Goal: Task Accomplishment & Management: Use online tool/utility

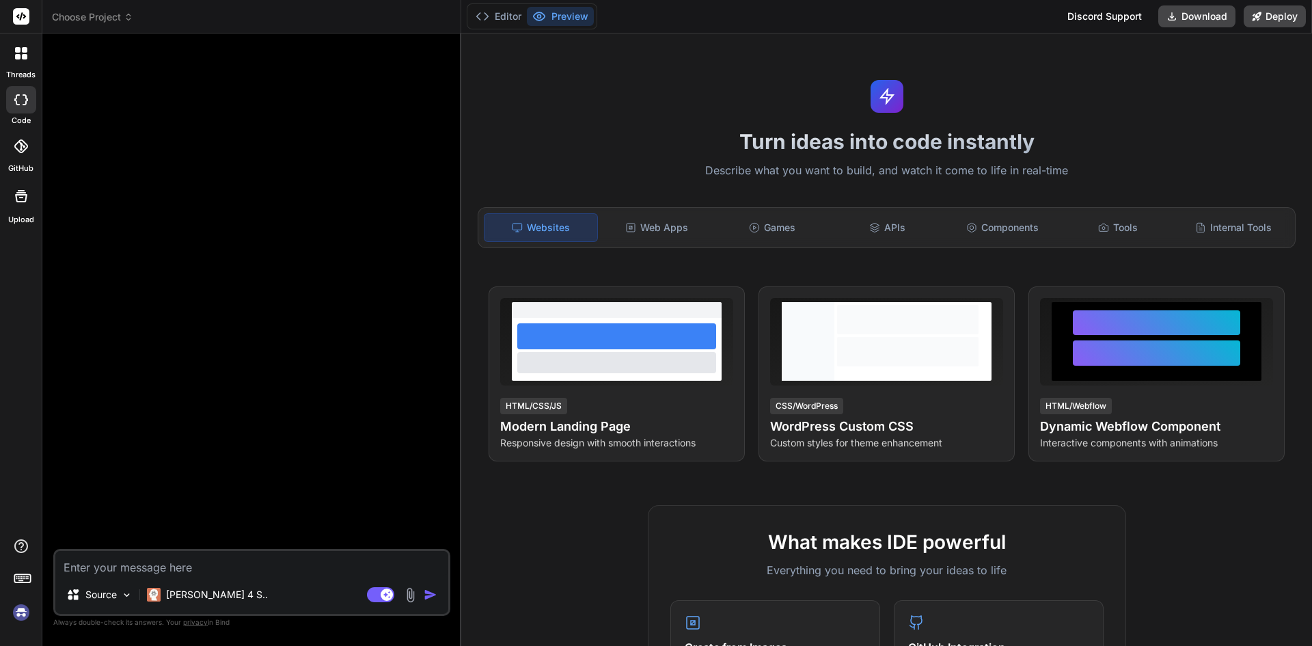
type textarea "x"
click at [667, 236] on div "Web Apps" at bounding box center [656, 227] width 113 height 29
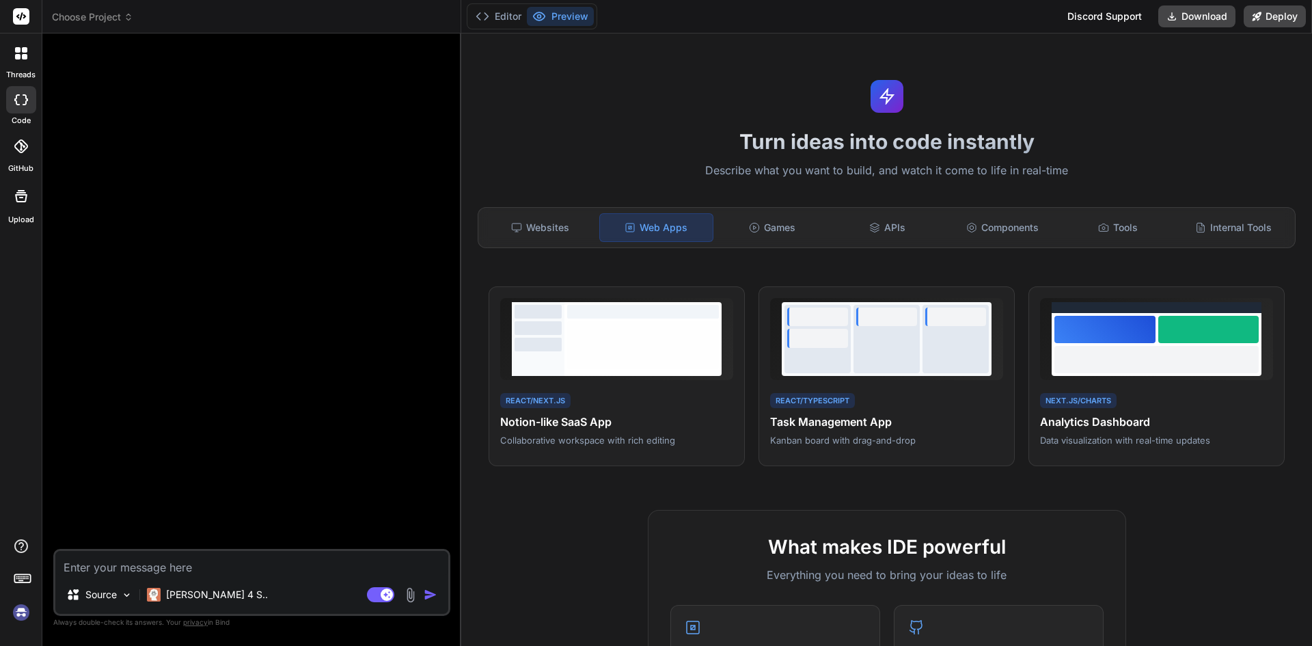
click at [364, 551] on textarea at bounding box center [251, 563] width 393 height 25
paste textarea "🎨 Loremi Dolors Amet Cons: adipis, elitse, doe temporincid. Utlab etdol: magn a…"
type textarea "🎨 Loremi Dolors Amet Cons: adipis, elitse, doe temporincid. Utlab etdol: magn a…"
type textarea "x"
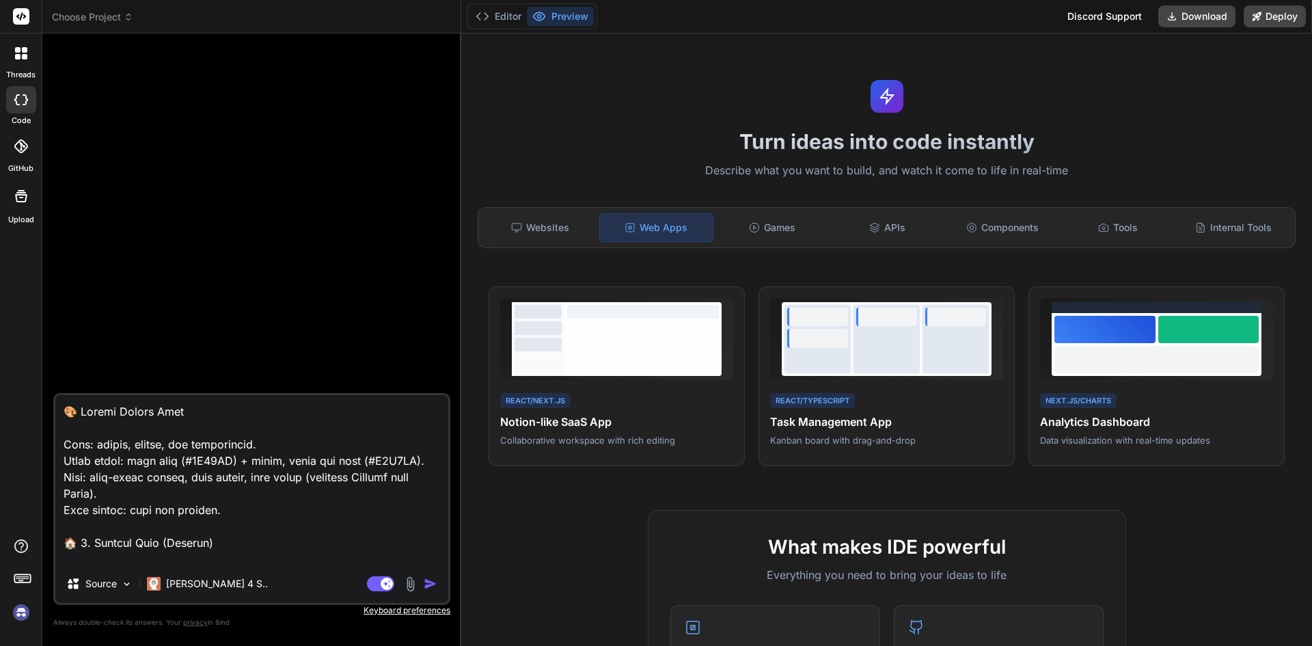
scroll to position [2756, 0]
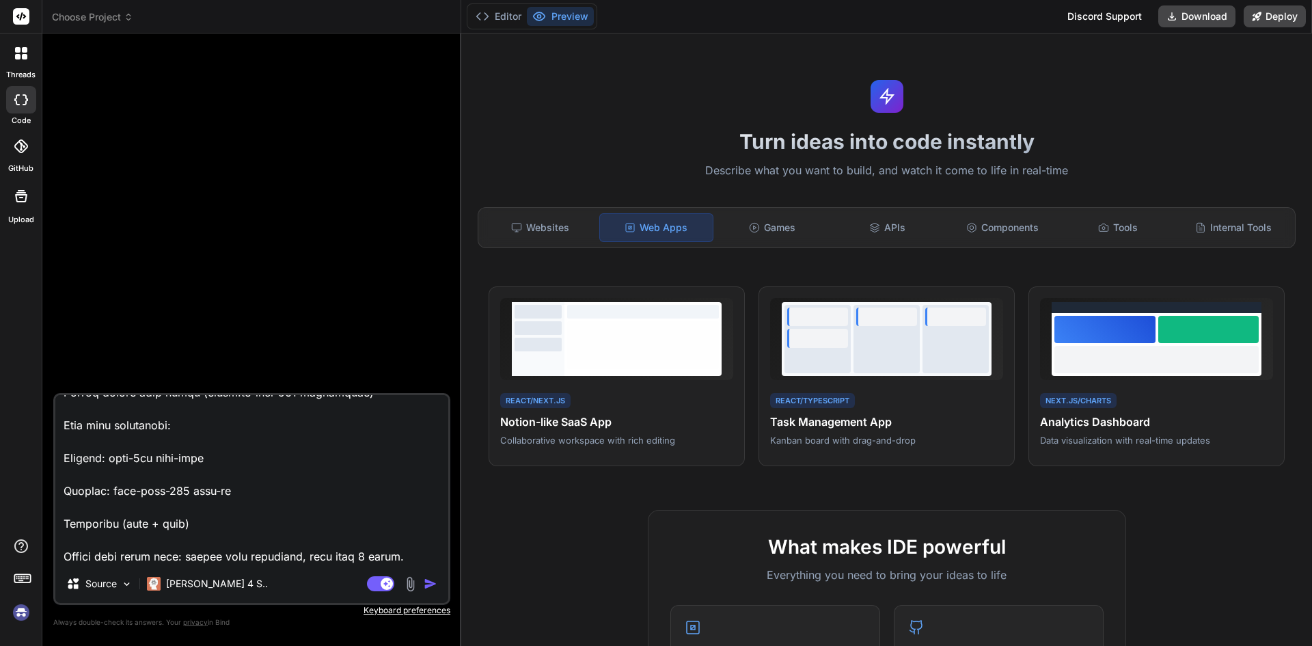
type textarea "🎨 Loremi Dolors Amet Cons: adipis, elitse, doe temporincid. Utlab etdol: magn a…"
click at [432, 589] on img "button" at bounding box center [431, 584] width 14 height 14
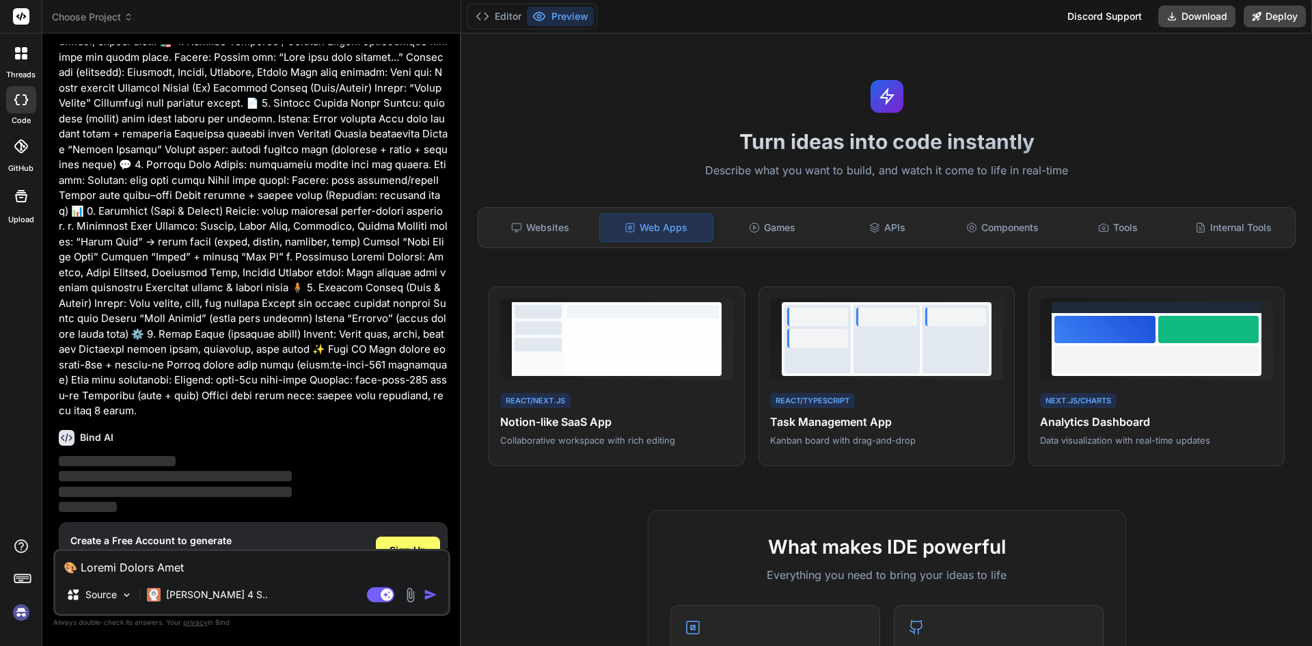
scroll to position [272, 0]
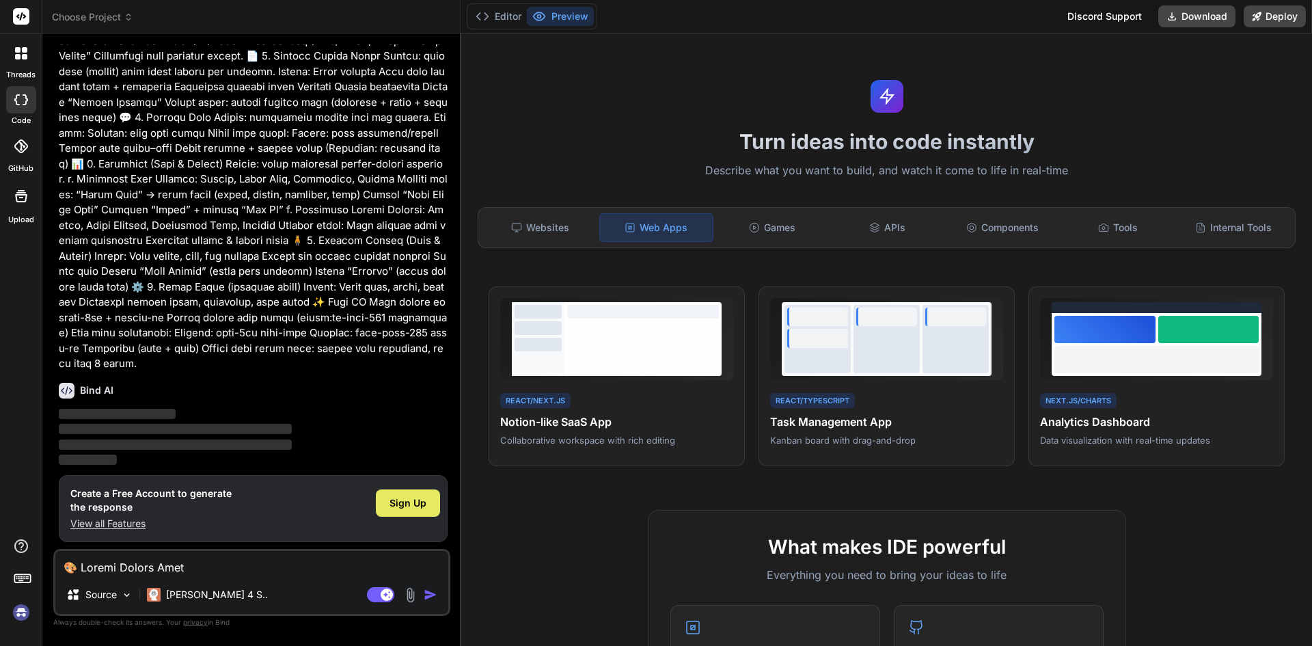
click at [417, 502] on span "Sign Up" at bounding box center [407, 503] width 37 height 14
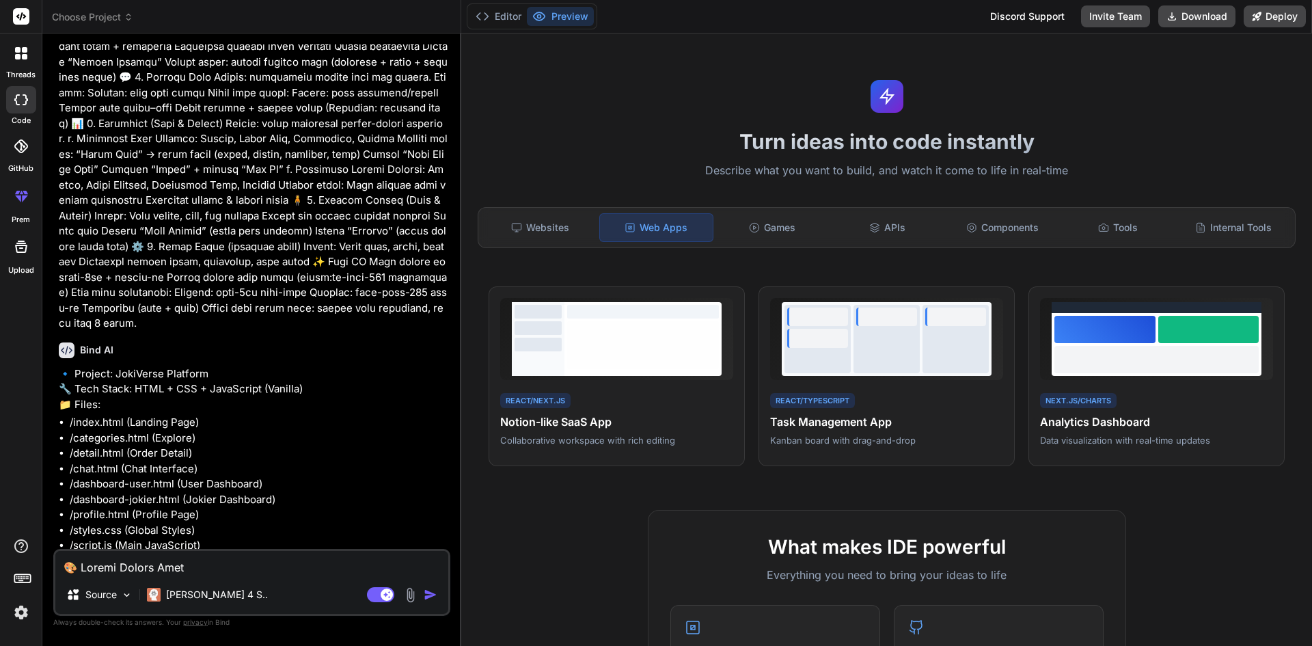
scroll to position [438, 0]
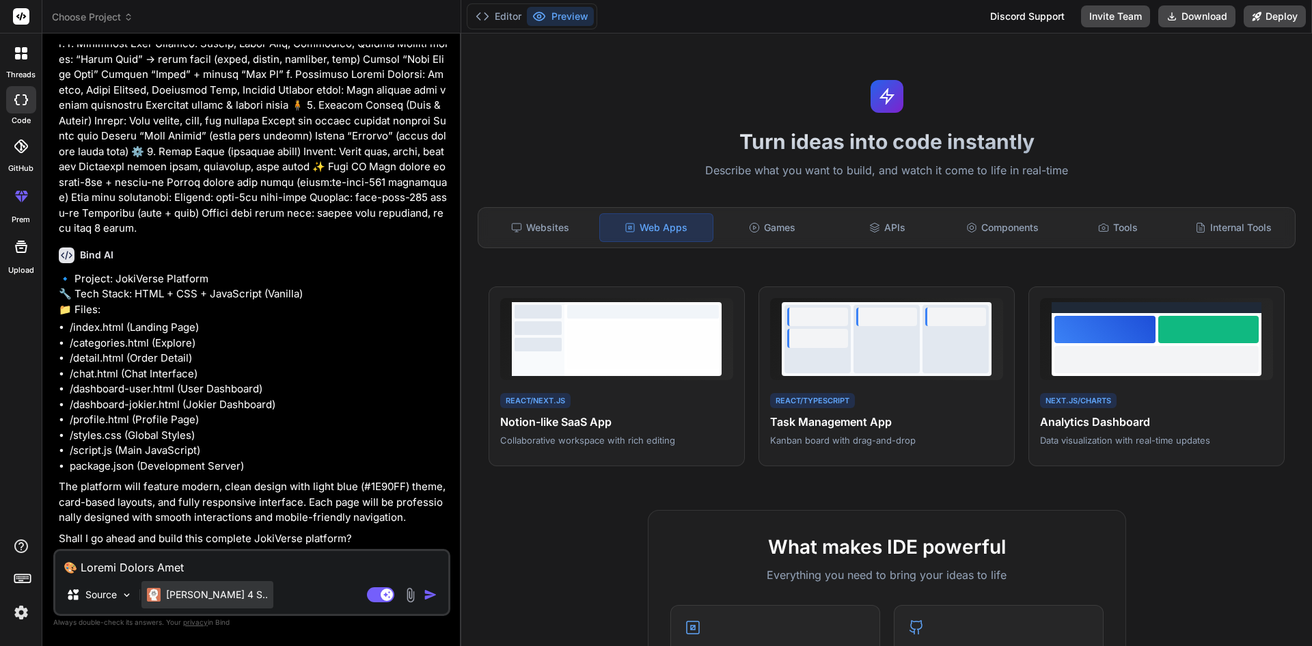
click at [197, 590] on p "[PERSON_NAME] 4 S.." at bounding box center [217, 594] width 102 height 14
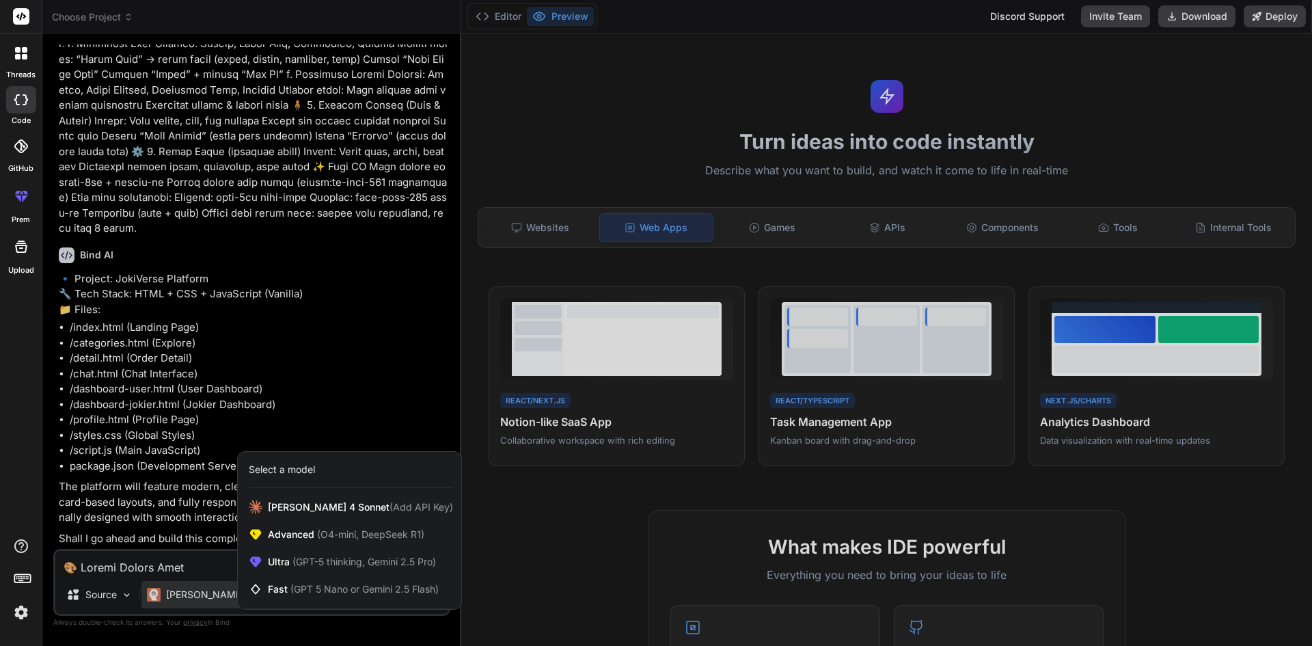
click at [197, 590] on div at bounding box center [656, 323] width 1312 height 646
type textarea "x"
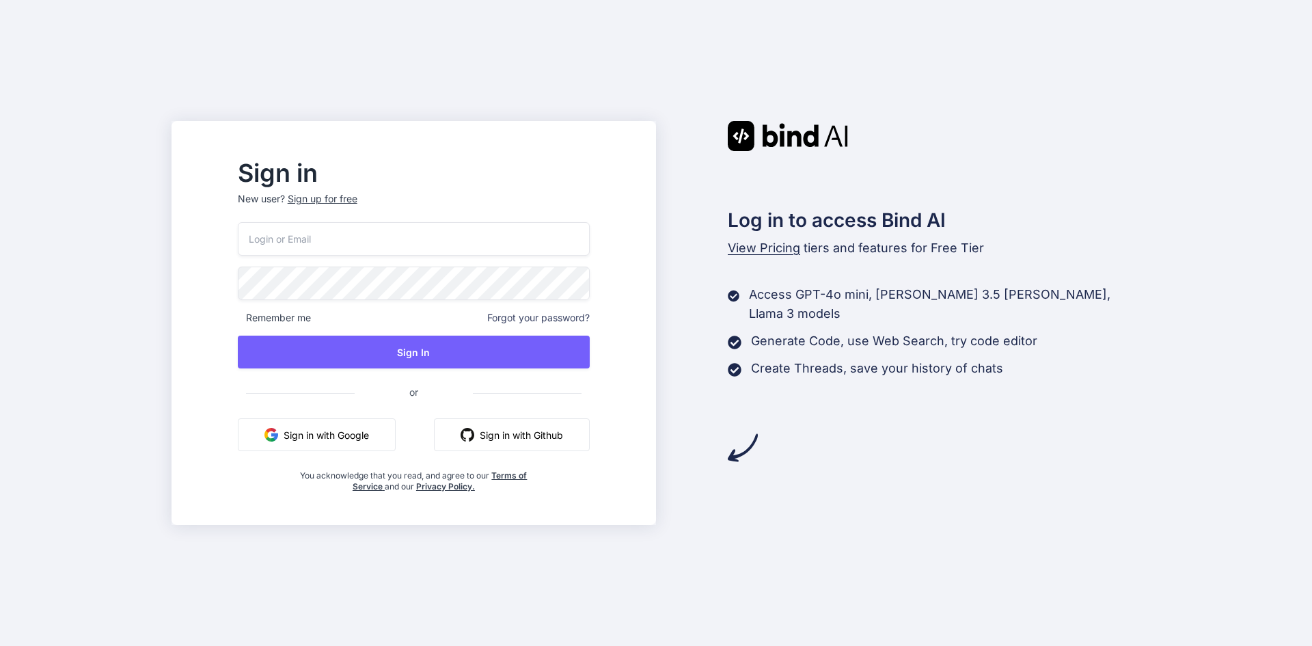
click at [363, 427] on button "Sign in with Google" at bounding box center [317, 434] width 158 height 33
